Goal: Transaction & Acquisition: Download file/media

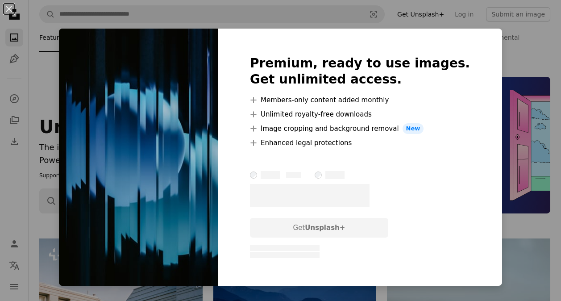
scroll to position [6018, 0]
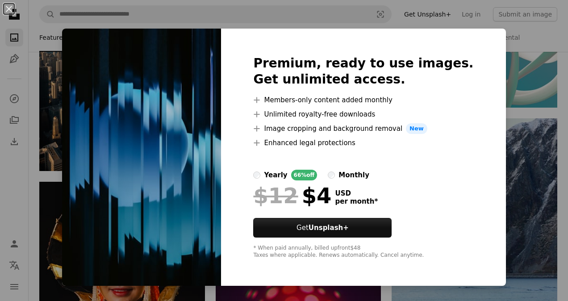
click at [524, 150] on div "An X shape Premium, ready to use images. Get unlimited access. A plus sign Memb…" at bounding box center [284, 150] width 568 height 301
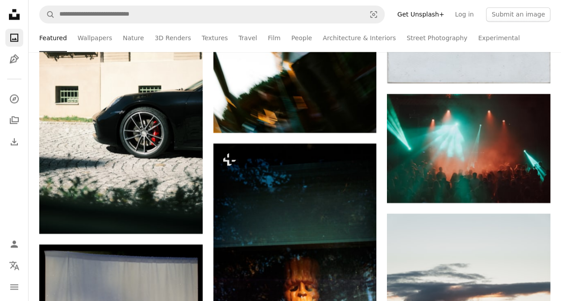
scroll to position [7544, 0]
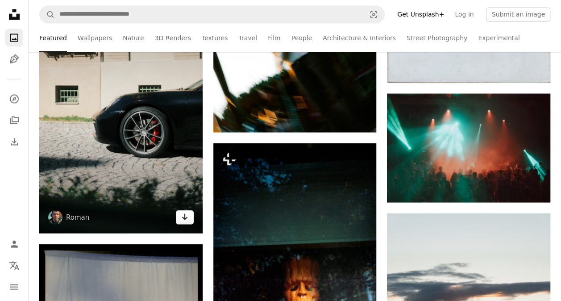
click at [185, 213] on icon "Download" at bounding box center [185, 216] width 6 height 6
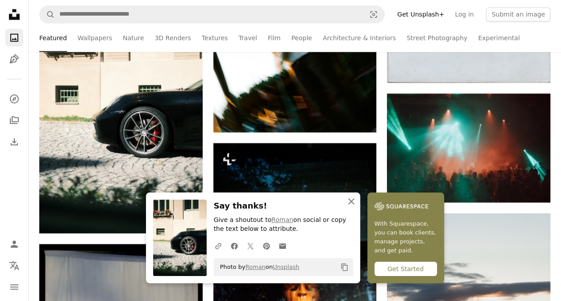
click at [353, 202] on icon "An X shape" at bounding box center [351, 201] width 11 height 11
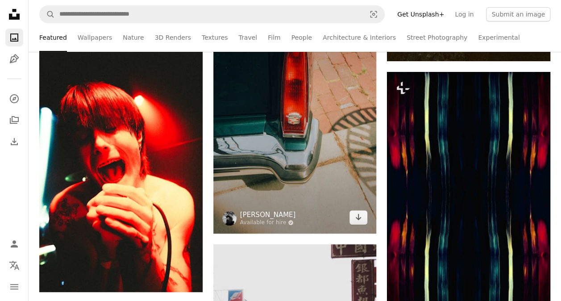
scroll to position [13653, 0]
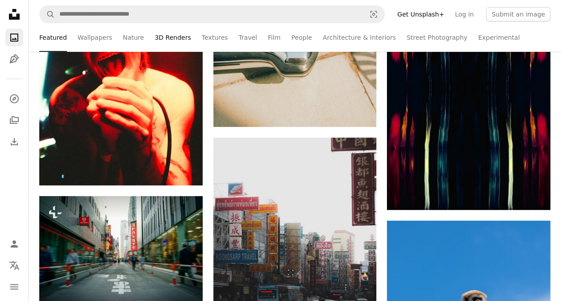
click at [170, 39] on link "3D Renders" at bounding box center [173, 37] width 36 height 29
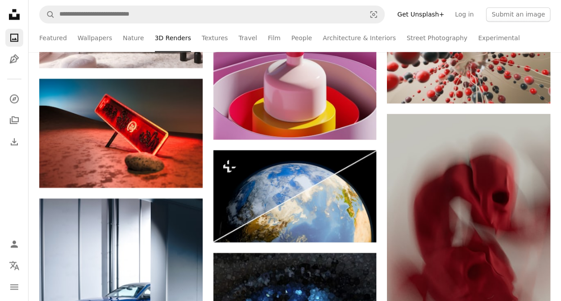
scroll to position [816, 0]
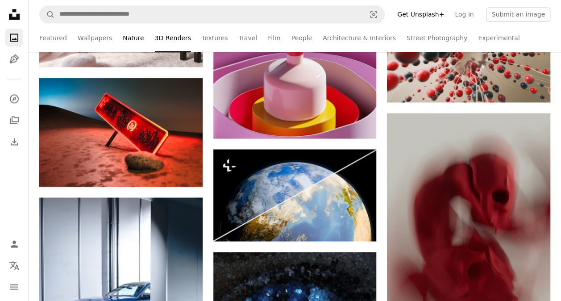
click at [132, 39] on link "Nature" at bounding box center [133, 37] width 21 height 29
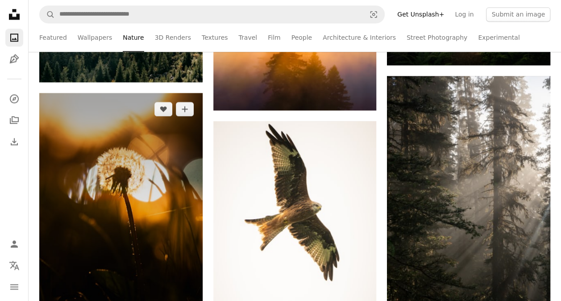
scroll to position [634, 0]
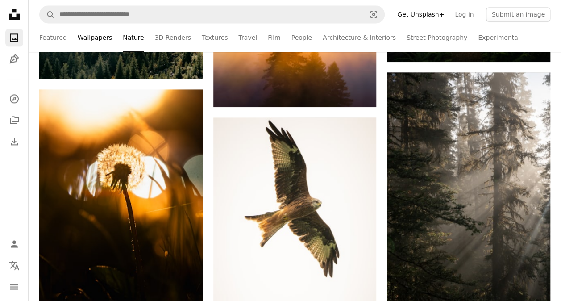
click at [96, 43] on link "Wallpapers" at bounding box center [95, 37] width 34 height 29
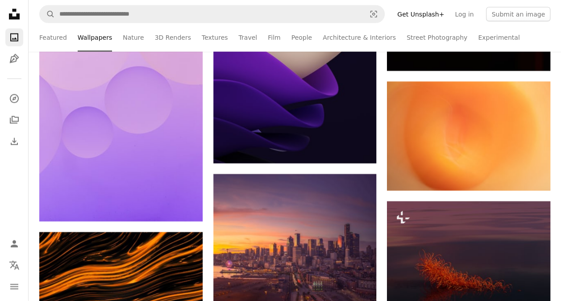
scroll to position [993, 0]
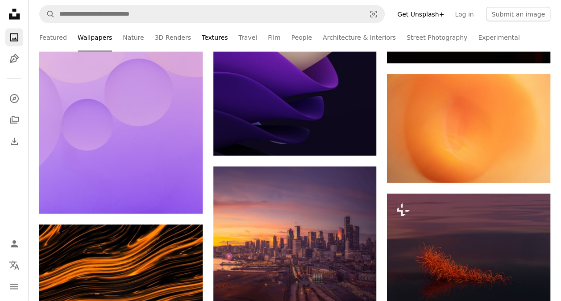
click at [208, 39] on link "Textures" at bounding box center [215, 37] width 26 height 29
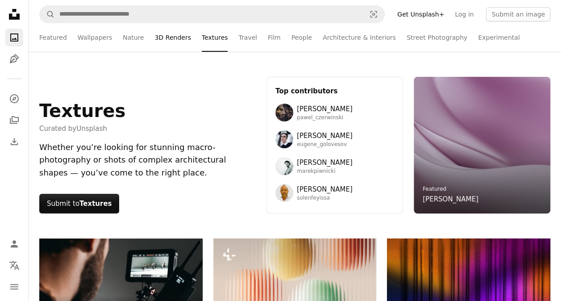
click at [170, 38] on link "3D Renders" at bounding box center [173, 37] width 36 height 29
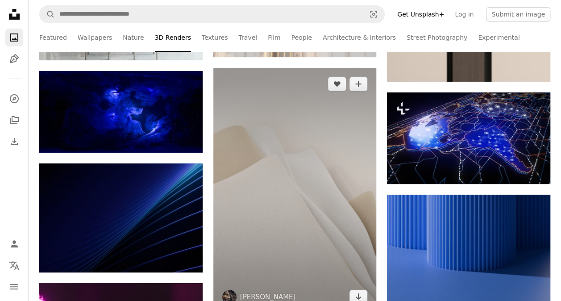
scroll to position [6688, 0]
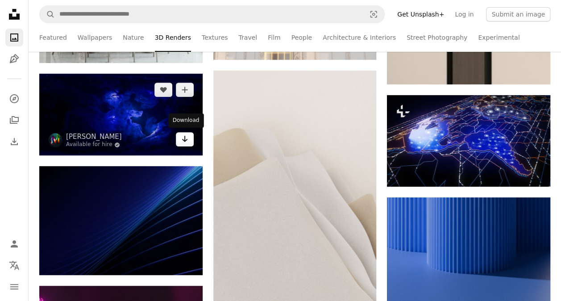
click at [186, 137] on icon "Arrow pointing down" at bounding box center [184, 139] width 7 height 11
